Goal: Information Seeking & Learning: Learn about a topic

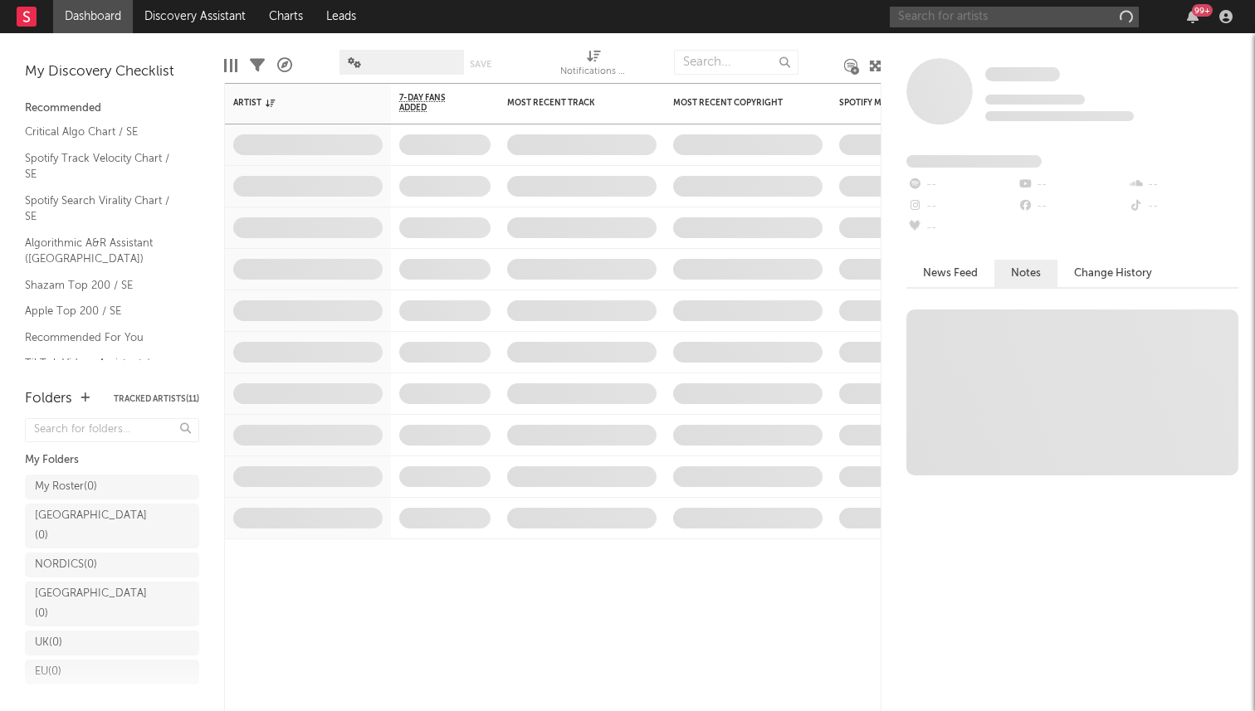
click at [918, 14] on input "text" at bounding box center [1014, 17] width 249 height 21
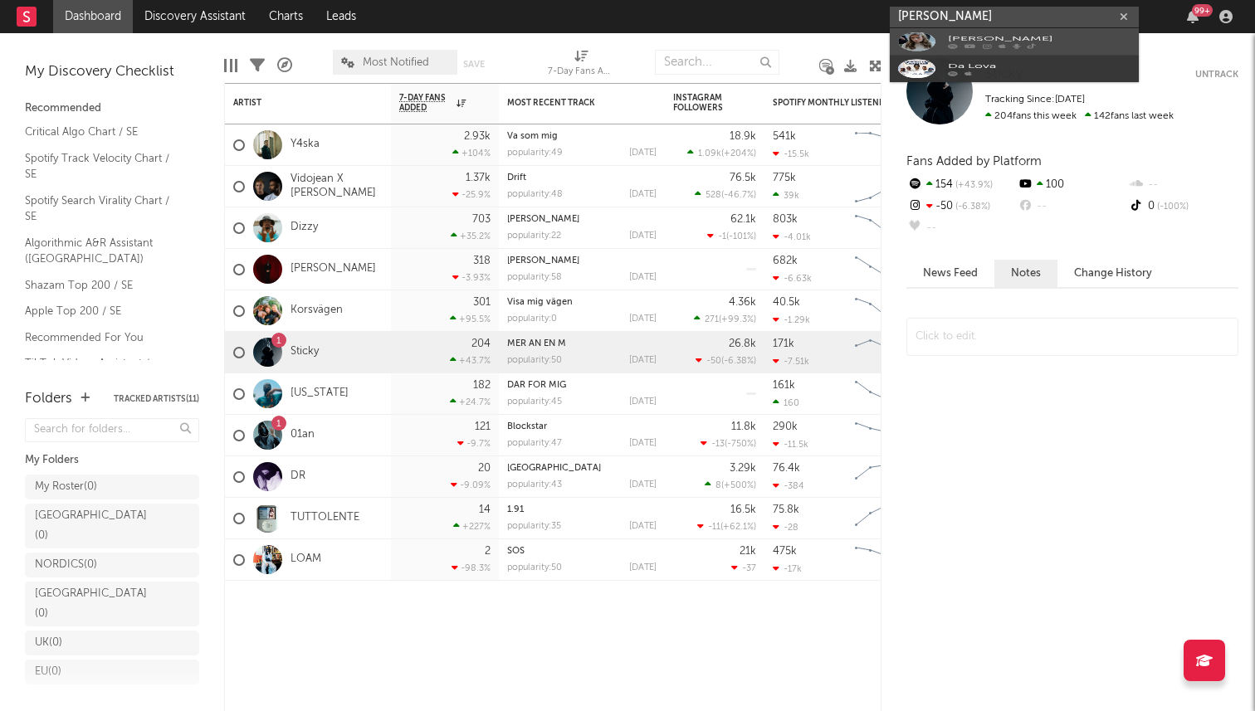
type input "[PERSON_NAME]"
click at [965, 42] on div "[PERSON_NAME]" at bounding box center [1039, 50] width 183 height 20
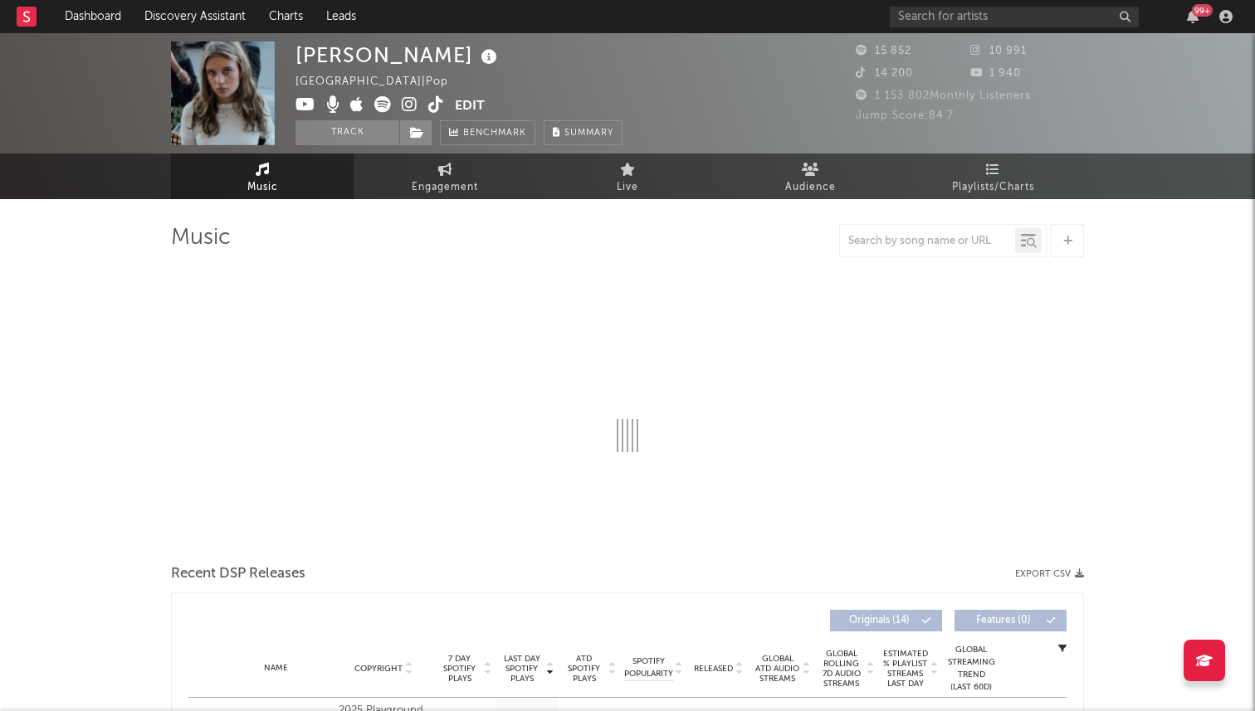
select select "6m"
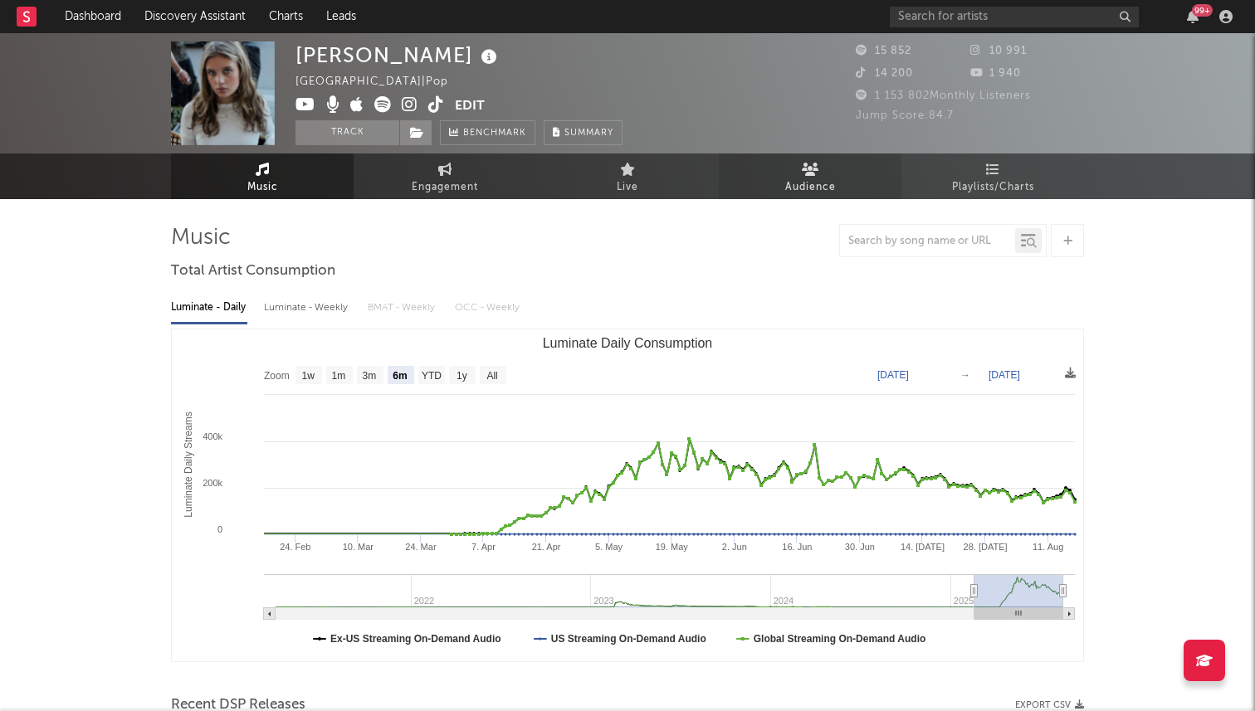
click at [797, 171] on link "Audience" at bounding box center [810, 177] width 183 height 46
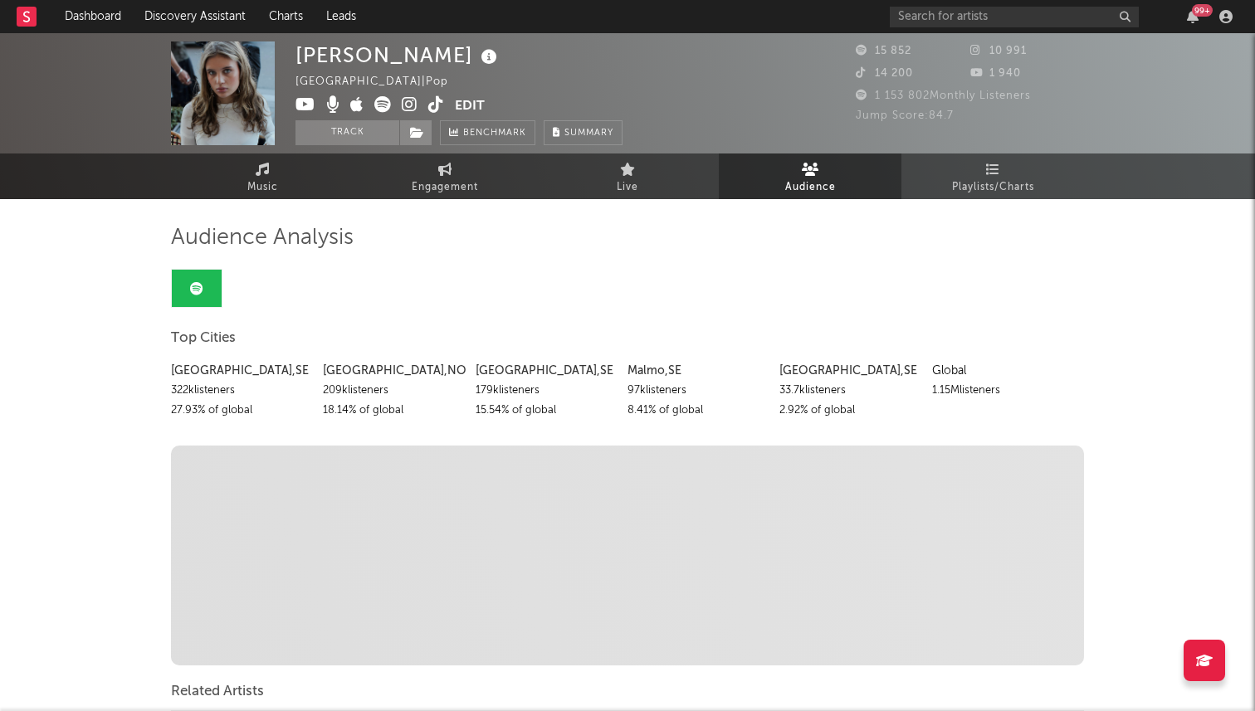
click at [676, 153] on div "[PERSON_NAME] [GEOGRAPHIC_DATA] | Pop Edit Track Benchmark Summary 15 852 10 99…" at bounding box center [627, 116] width 1255 height 166
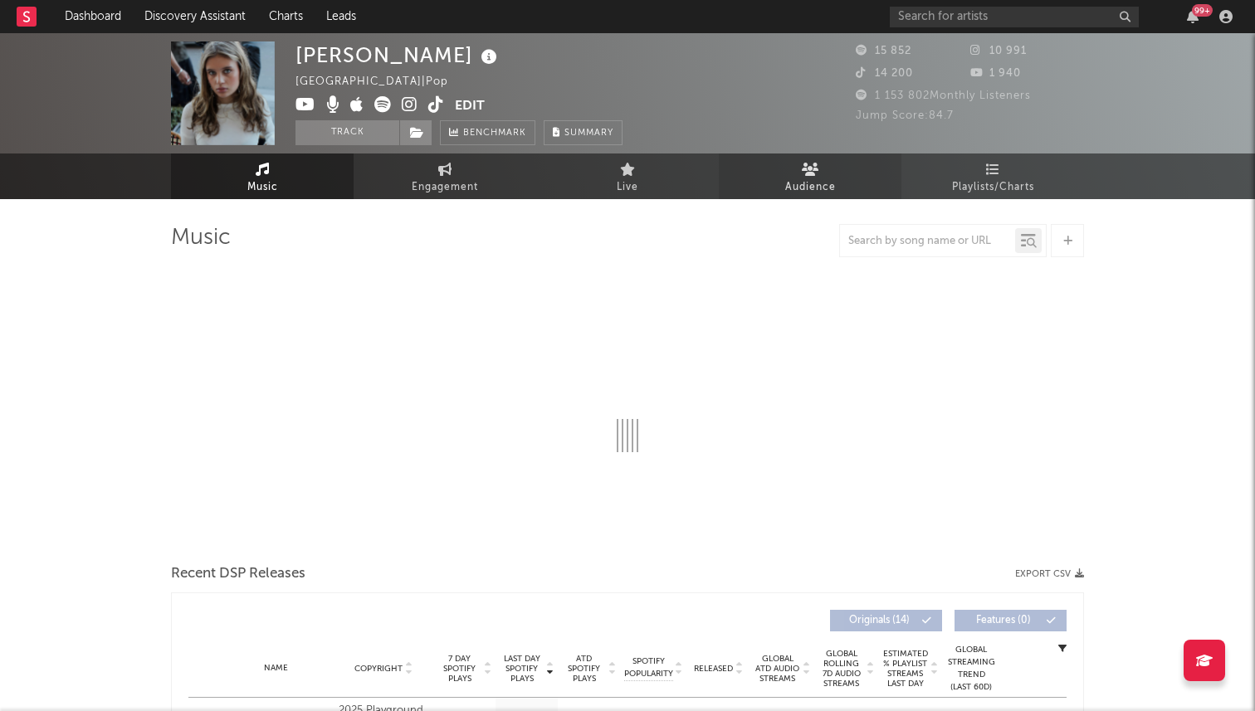
select select "6m"
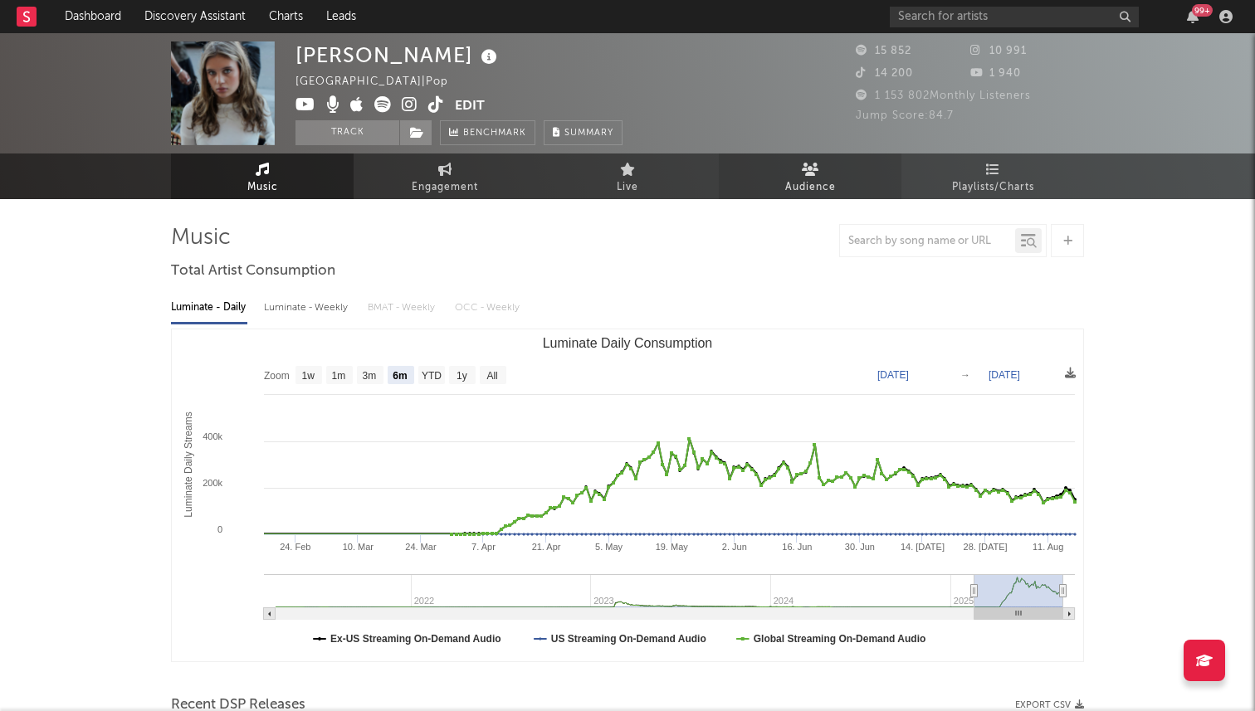
click at [783, 168] on link "Audience" at bounding box center [810, 177] width 183 height 46
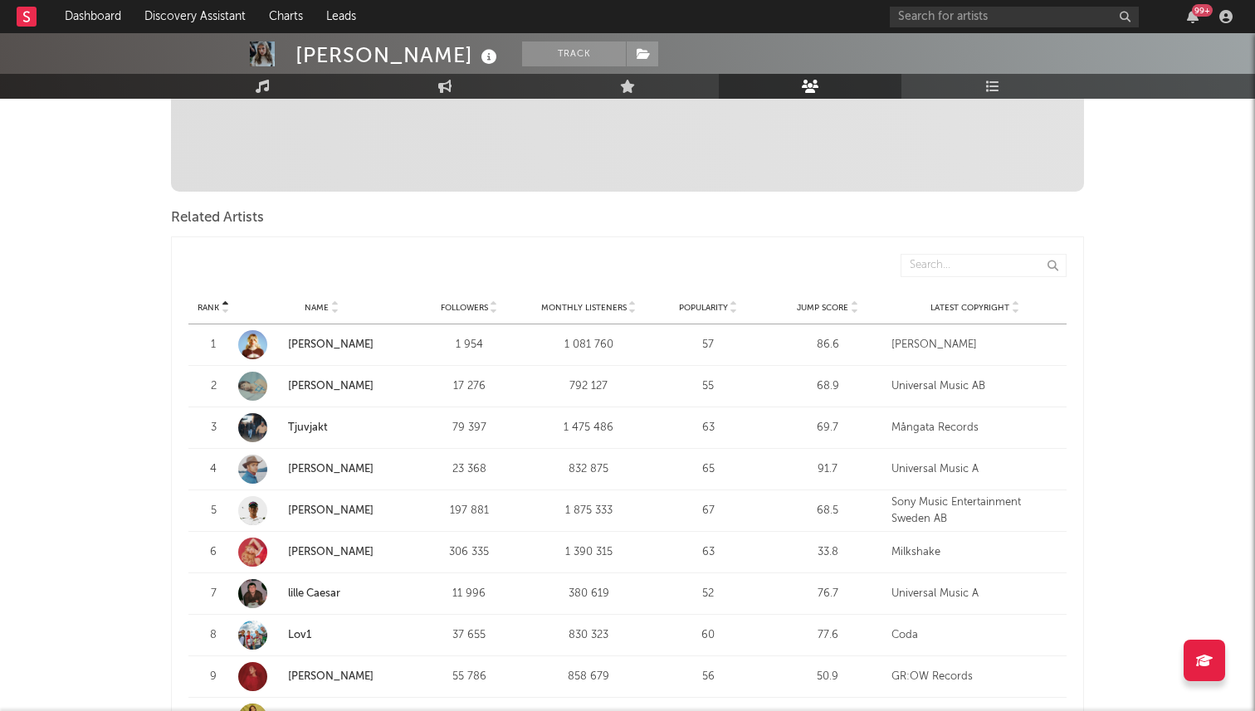
scroll to position [442, 0]
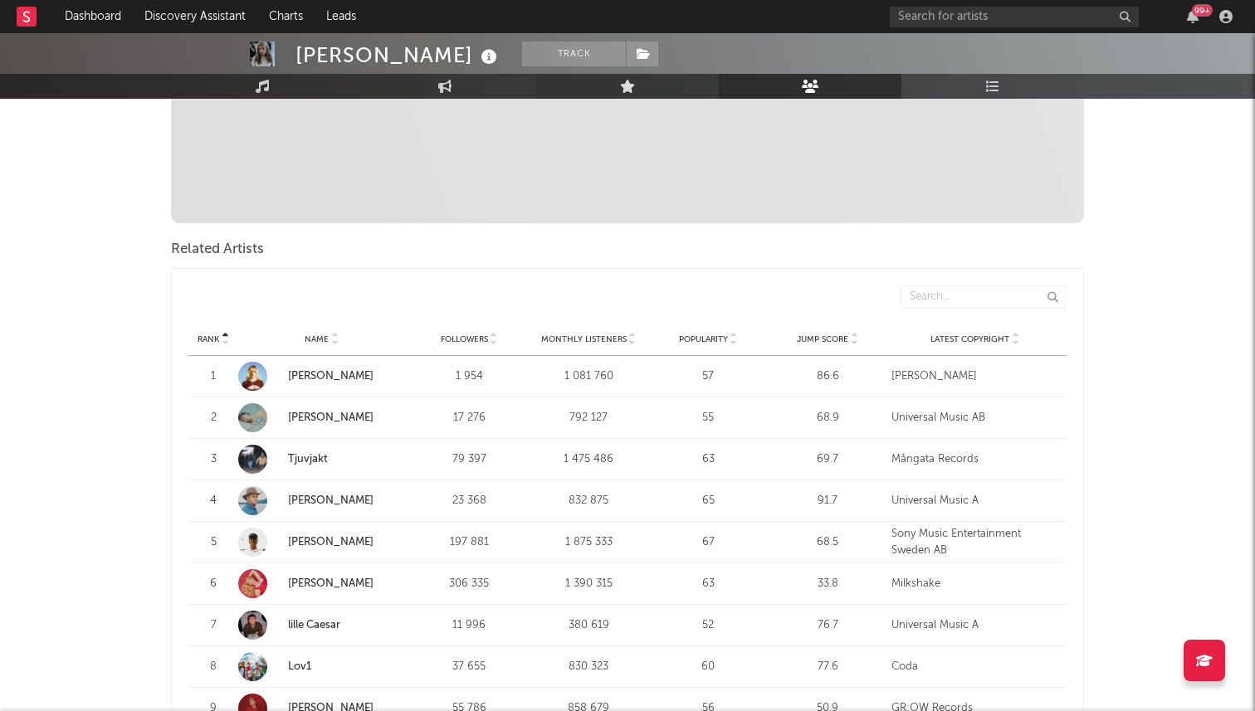
click at [607, 85] on link "Live" at bounding box center [627, 86] width 183 height 25
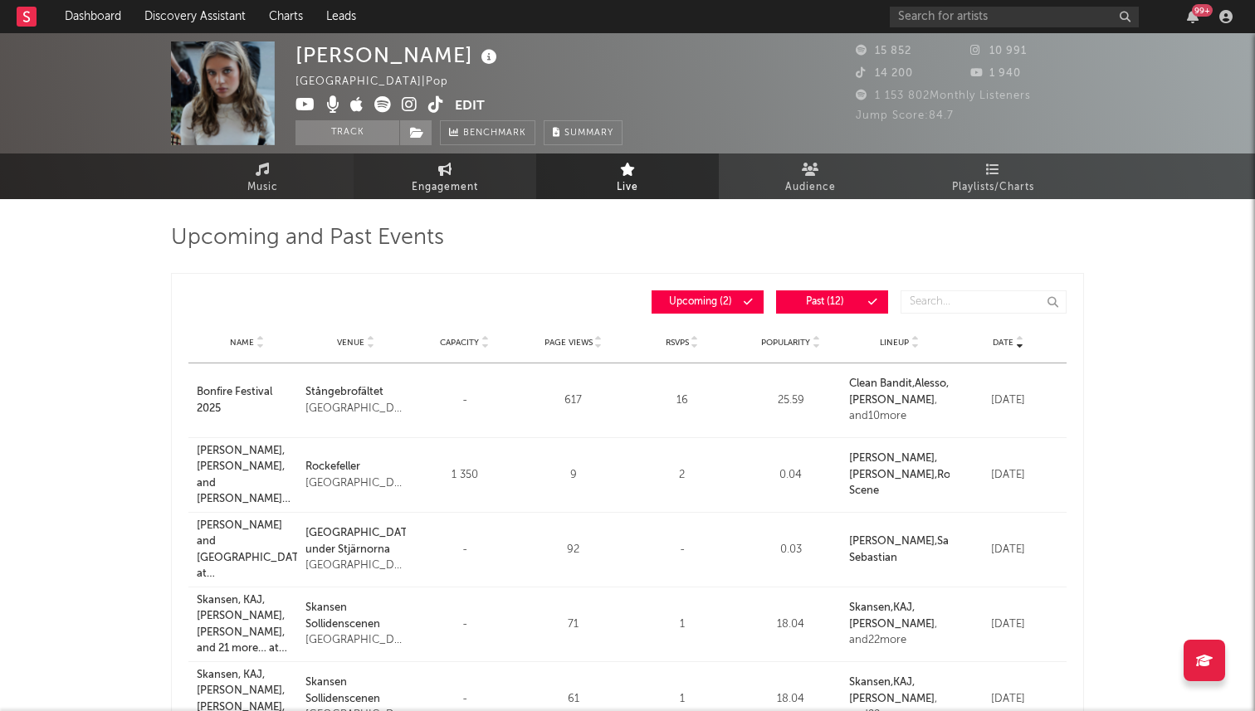
click at [440, 173] on icon at bounding box center [445, 169] width 14 height 13
select select "1w"
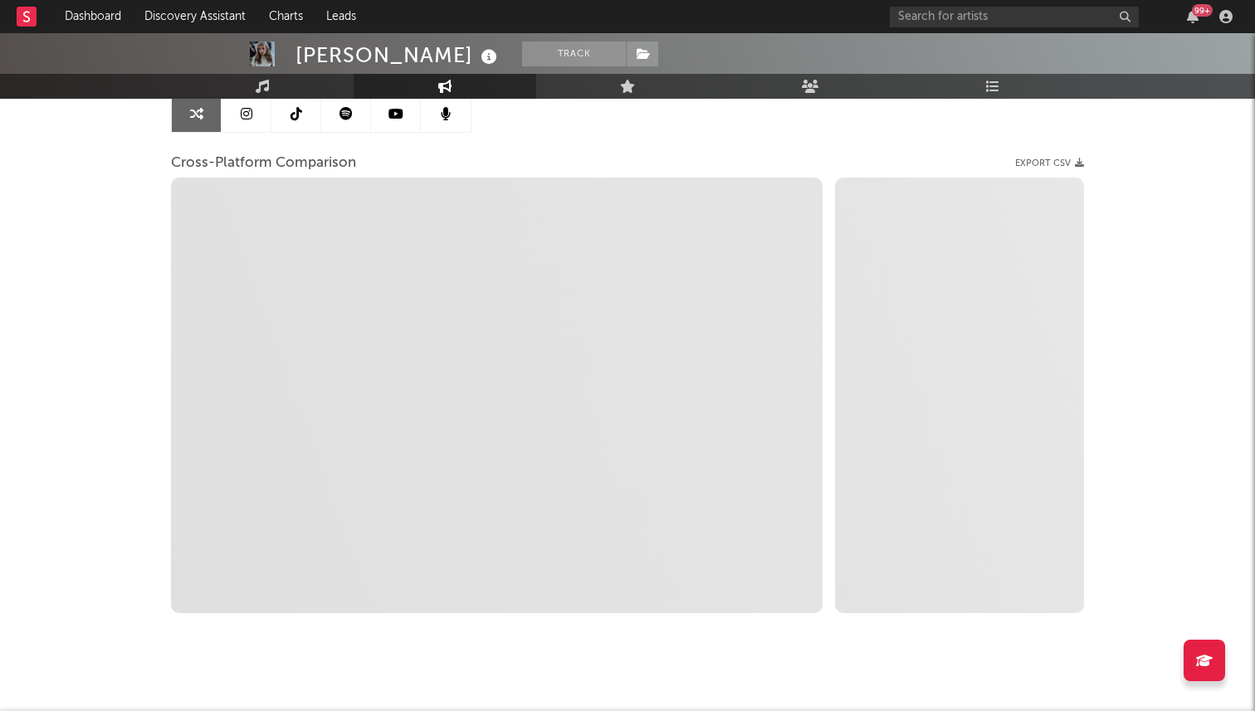
scroll to position [174, 0]
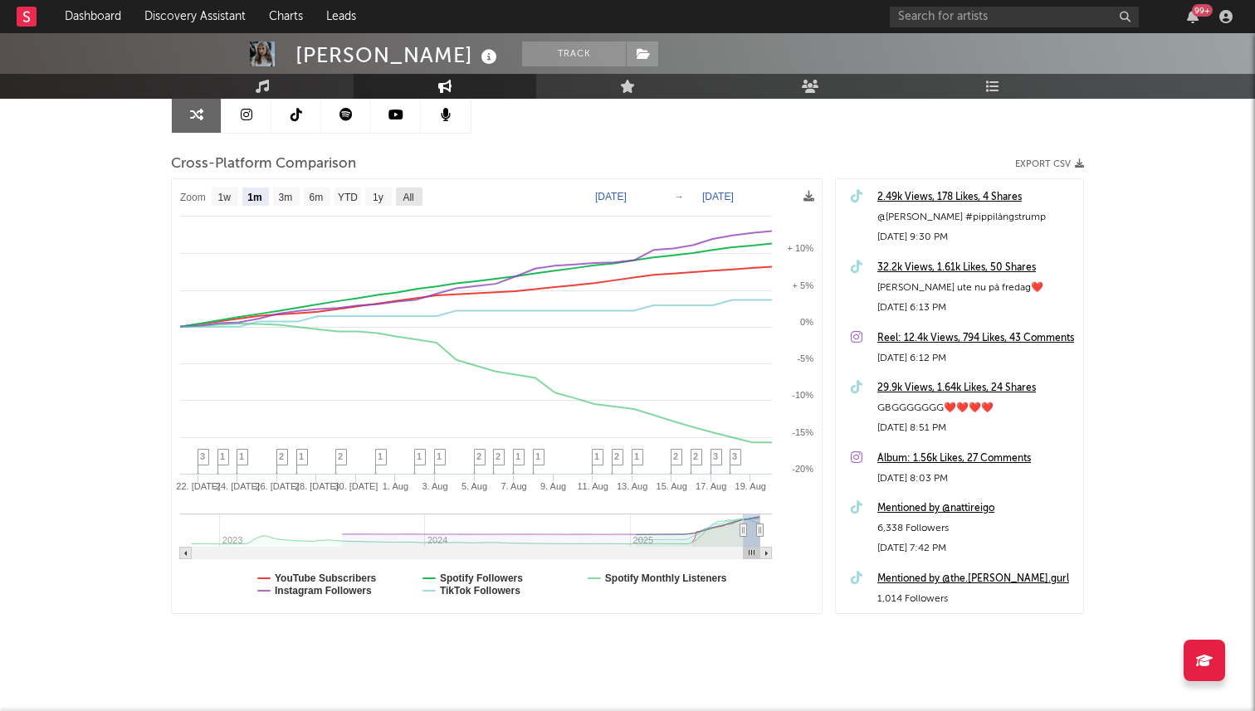
click at [409, 195] on text "All" at bounding box center [408, 198] width 11 height 12
select select "All"
type input "[DATE]"
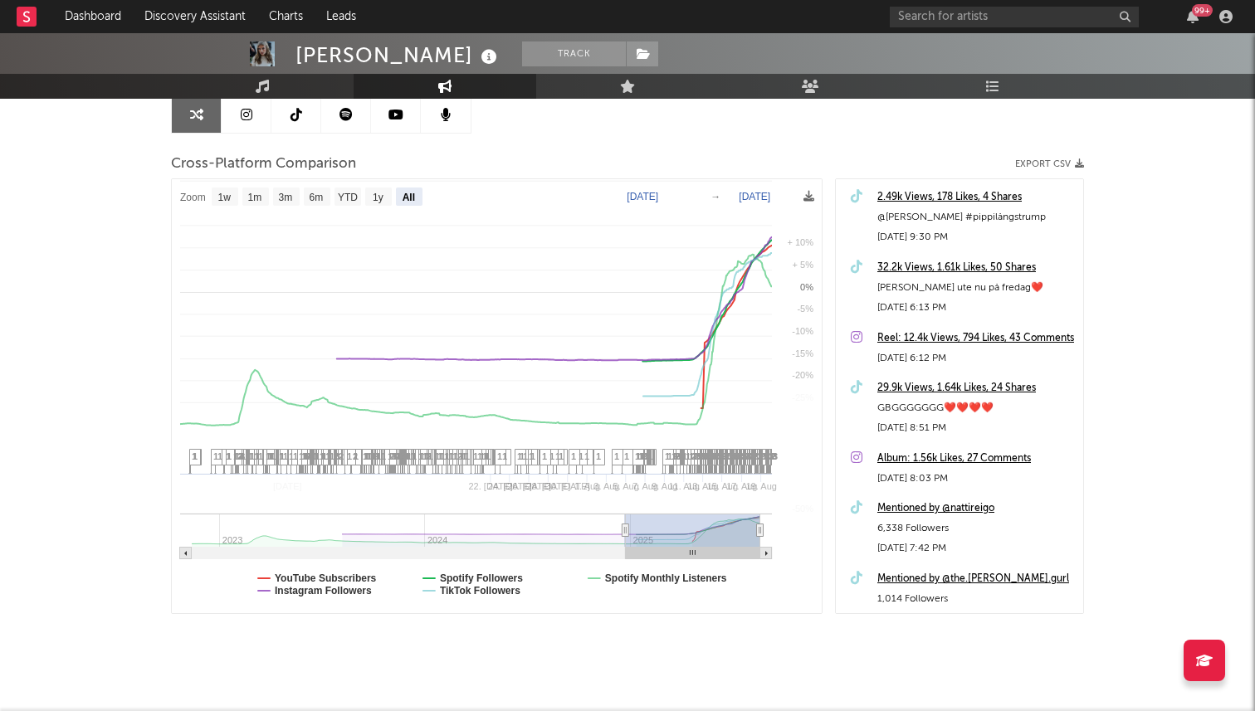
select select "All"
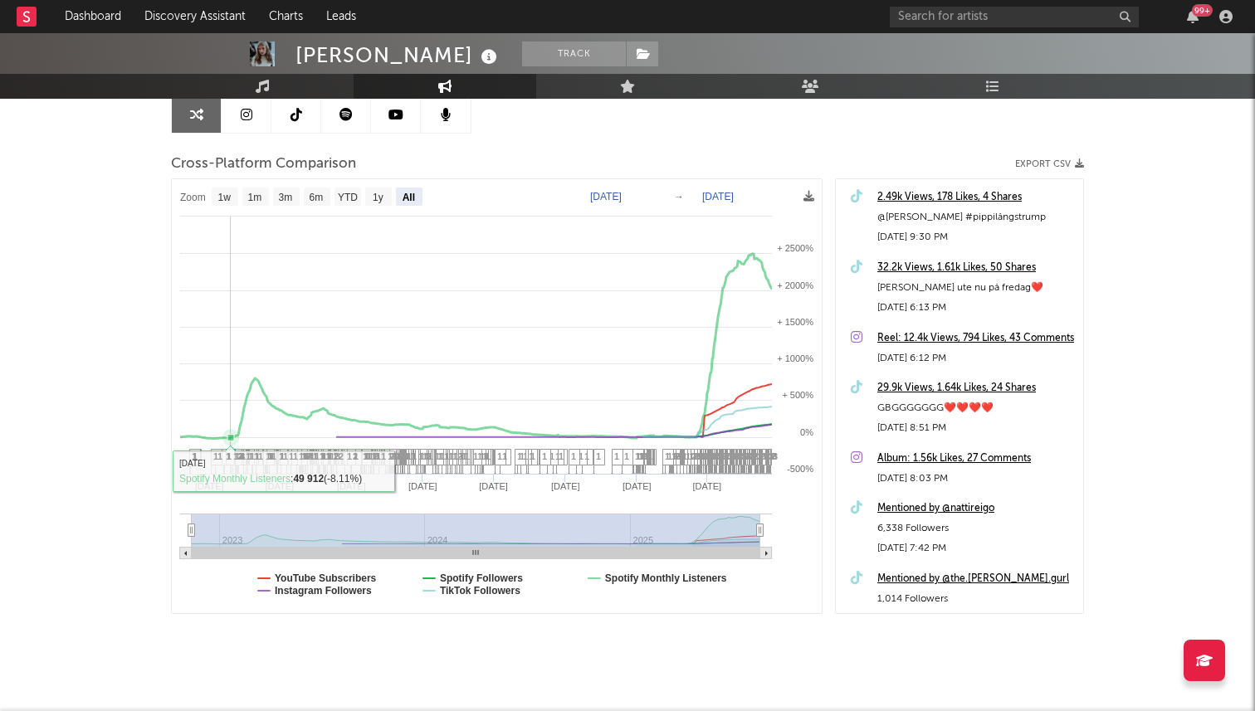
scroll to position [193, 0]
